Goal: Find specific page/section: Find specific page/section

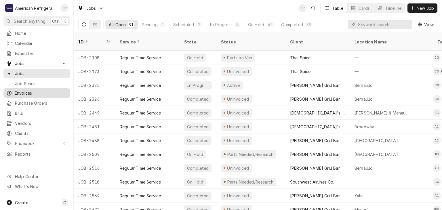
click at [28, 91] on span "Invoices" at bounding box center [41, 93] width 52 height 6
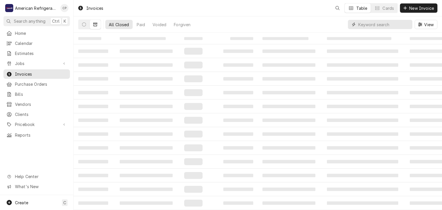
click at [383, 24] on input "Dynamic Content Wrapper" at bounding box center [383, 24] width 51 height 9
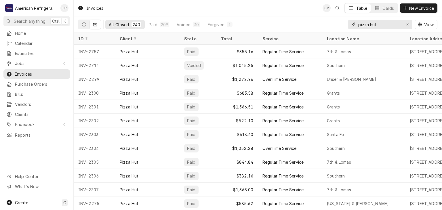
type input "pizza hut"
click at [97, 39] on div "ID" at bounding box center [93, 39] width 31 height 6
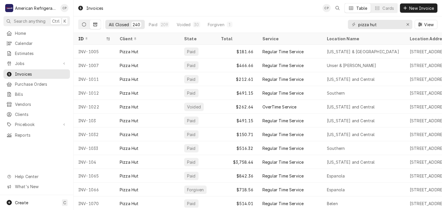
click at [84, 28] on button "Dynamic Content Wrapper" at bounding box center [84, 24] width 11 height 9
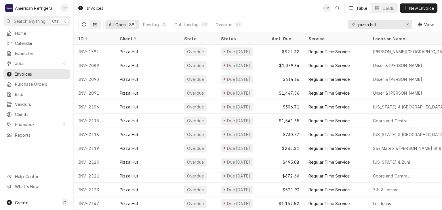
click at [94, 27] on button "Dynamic Content Wrapper" at bounding box center [95, 24] width 11 height 9
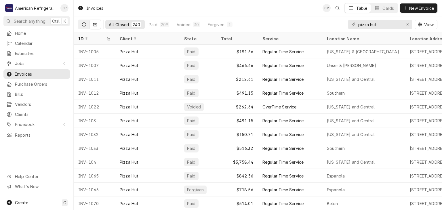
click at [85, 26] on button "Dynamic Content Wrapper" at bounding box center [84, 24] width 11 height 9
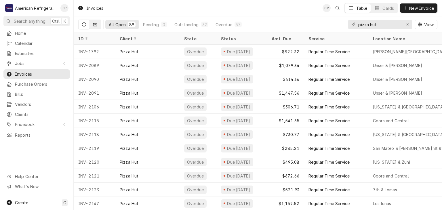
click at [94, 26] on icon "Dynamic Content Wrapper" at bounding box center [95, 24] width 4 height 3
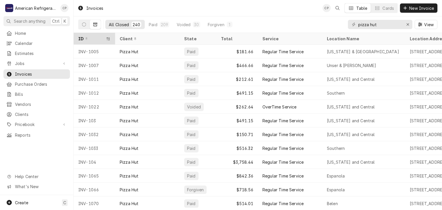
click at [98, 38] on div "ID" at bounding box center [91, 39] width 26 height 6
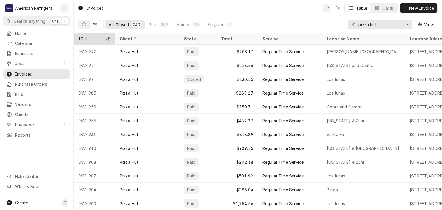
click at [96, 39] on div "ID" at bounding box center [91, 39] width 26 height 6
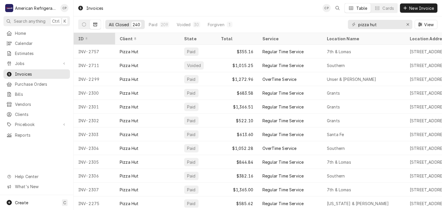
click at [101, 41] on div "ID" at bounding box center [94, 38] width 39 height 9
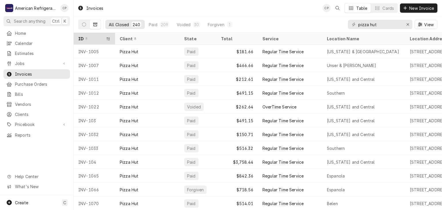
click at [101, 41] on div "ID" at bounding box center [94, 38] width 39 height 9
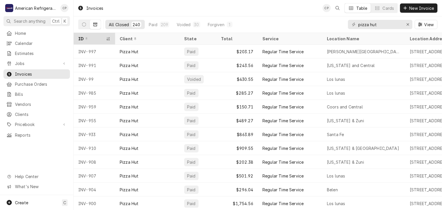
click at [99, 39] on div "ID" at bounding box center [91, 39] width 26 height 6
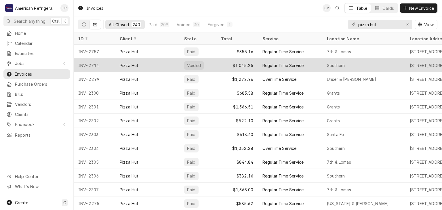
click at [101, 65] on div "INV-2711" at bounding box center [94, 65] width 41 height 14
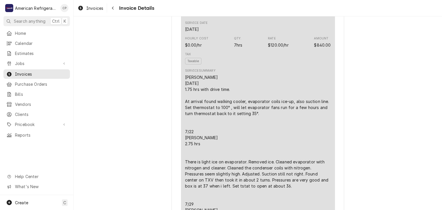
scroll to position [378, 0]
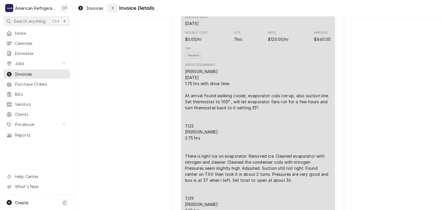
click at [116, 7] on button "Navigate back" at bounding box center [112, 7] width 9 height 9
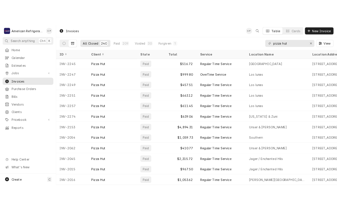
scroll to position [119, 0]
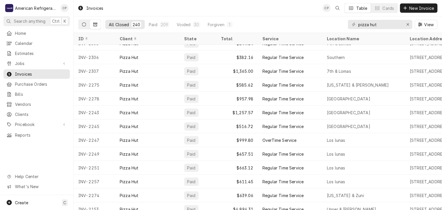
click at [86, 21] on button "Dynamic Content Wrapper" at bounding box center [84, 24] width 11 height 9
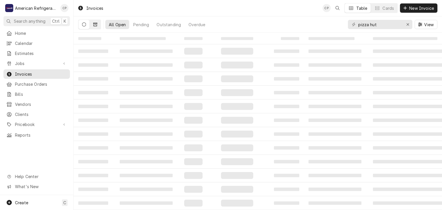
click at [96, 25] on icon "Dynamic Content Wrapper" at bounding box center [95, 24] width 4 height 4
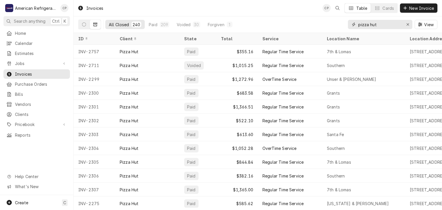
click at [386, 22] on input "pizza hut" at bounding box center [379, 24] width 43 height 9
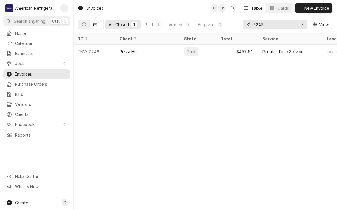
click at [277, 26] on input "2249" at bounding box center [275, 24] width 43 height 9
type input "great china"
click at [81, 26] on button "Dynamic Content Wrapper" at bounding box center [84, 24] width 11 height 9
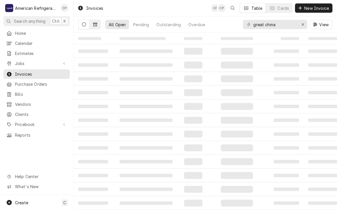
click at [96, 25] on icon "Dynamic Content Wrapper" at bounding box center [95, 24] width 4 height 4
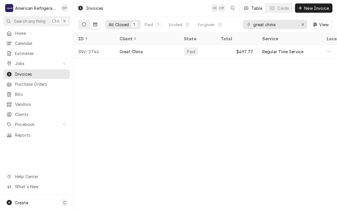
click at [84, 26] on icon "Dynamic Content Wrapper" at bounding box center [84, 24] width 4 height 4
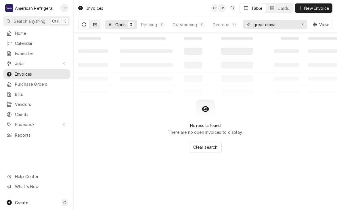
click at [92, 26] on button "Dynamic Content Wrapper" at bounding box center [95, 24] width 11 height 9
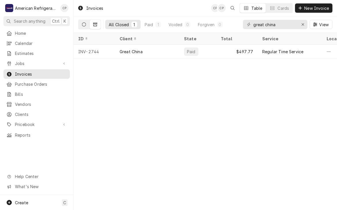
click at [84, 24] on icon "Dynamic Content Wrapper" at bounding box center [84, 24] width 4 height 4
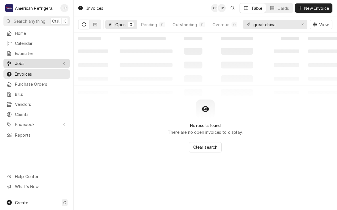
click at [46, 59] on link "Jobs" at bounding box center [36, 63] width 66 height 9
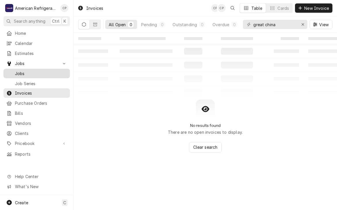
click at [47, 71] on span "Jobs" at bounding box center [41, 74] width 52 height 6
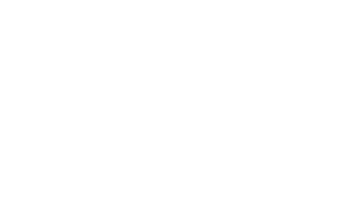
click at [284, 26] on div "Dynamic Content Wrapper" at bounding box center [168, 105] width 337 height 210
click at [284, 24] on div "Dynamic Content Wrapper" at bounding box center [168, 105] width 337 height 210
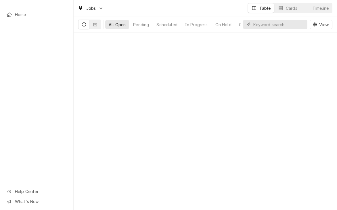
click at [284, 24] on input "Dynamic Content Wrapper" at bounding box center [279, 24] width 51 height 9
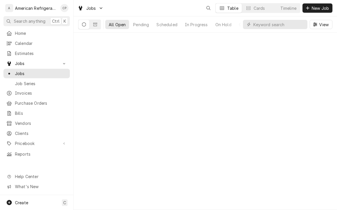
click at [284, 24] on input "Dynamic Content Wrapper" at bounding box center [279, 24] width 51 height 9
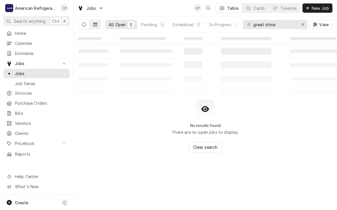
type input "great china"
click at [94, 27] on button "Dynamic Content Wrapper" at bounding box center [95, 24] width 11 height 9
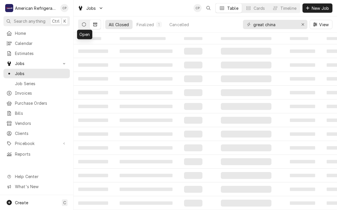
click at [85, 26] on icon "Dynamic Content Wrapper" at bounding box center [84, 24] width 4 height 4
